Goal: Task Accomplishment & Management: Manage account settings

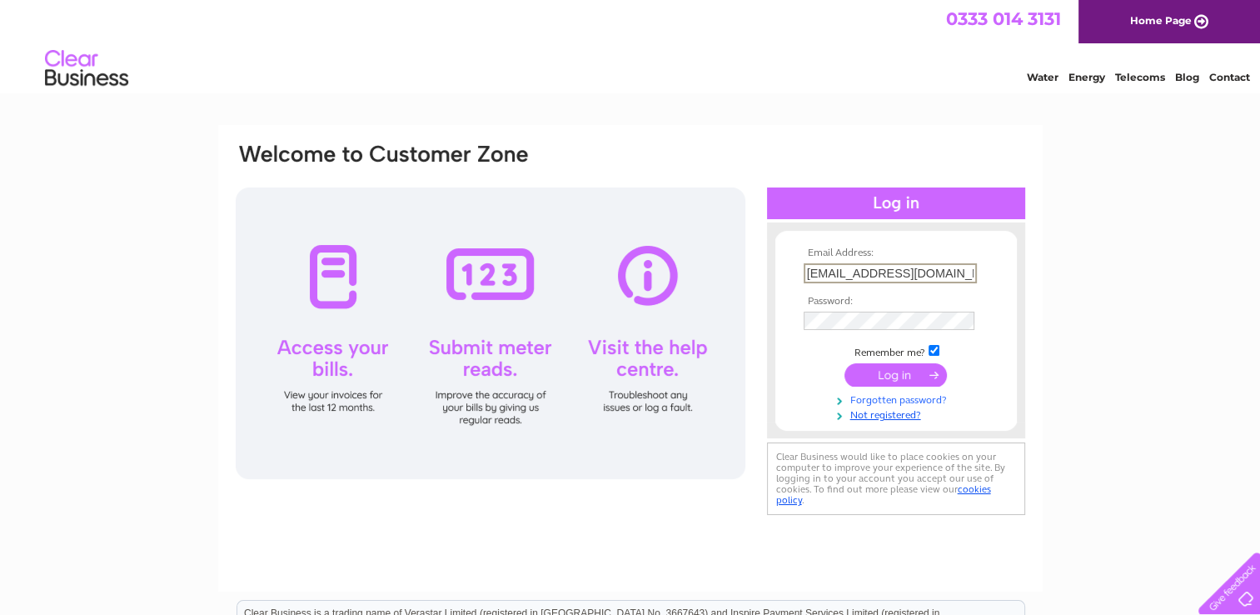
type input "[PERSON_NAME][EMAIL_ADDRESS][DOMAIN_NAME]"
click at [910, 367] on input "submit" at bounding box center [896, 372] width 102 height 23
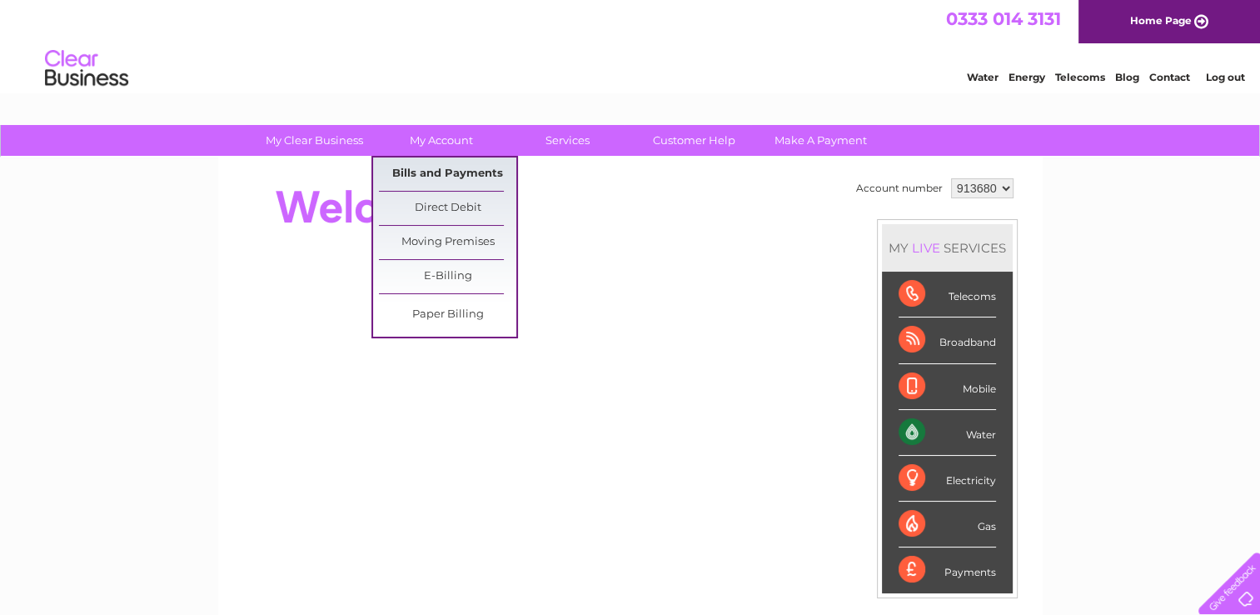
click at [449, 175] on link "Bills and Payments" at bounding box center [447, 173] width 137 height 33
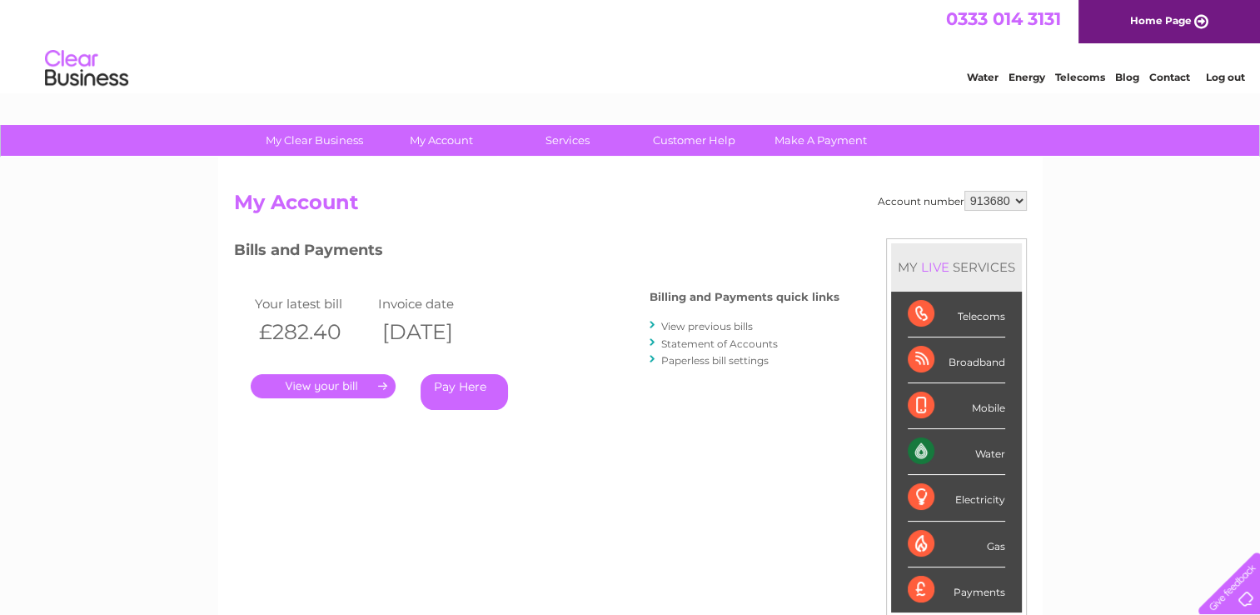
click at [326, 387] on link "." at bounding box center [323, 386] width 145 height 24
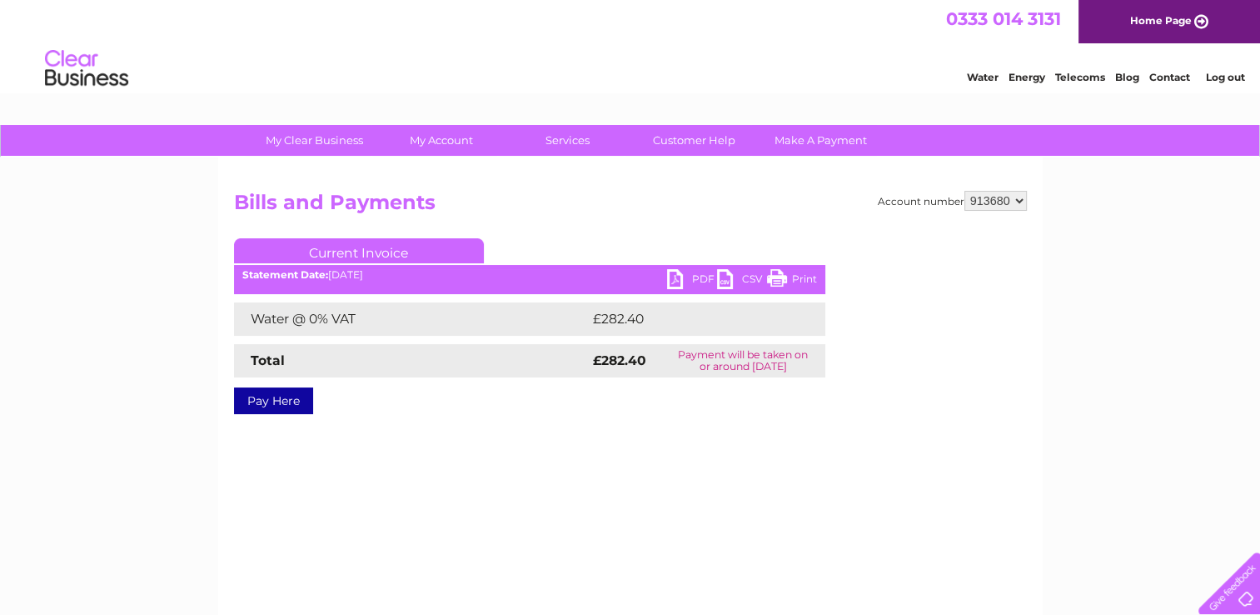
click at [701, 276] on link "PDF" at bounding box center [692, 281] width 50 height 24
